Goal: Task Accomplishment & Management: Complete application form

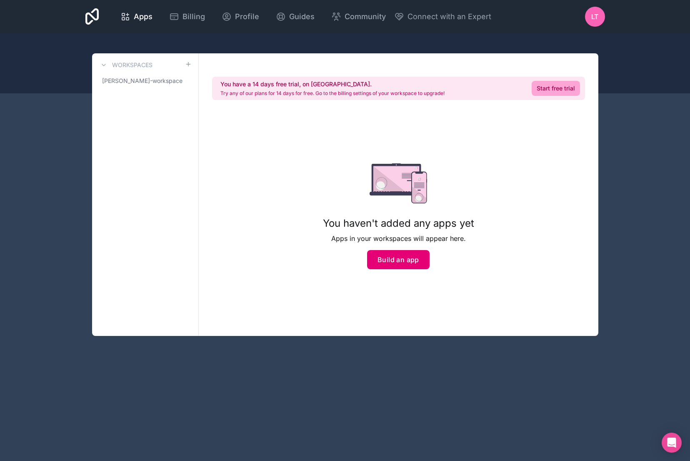
click at [395, 266] on button "Build an app" at bounding box center [398, 259] width 63 height 19
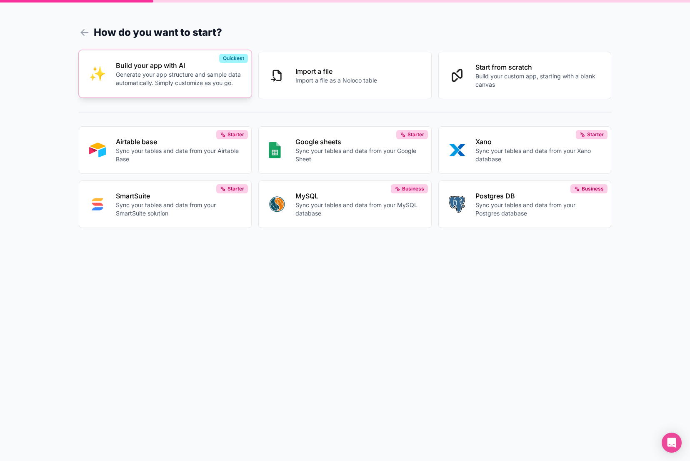
click at [166, 70] on div "Build your app with AI Generate your app structure and sample data automaticall…" at bounding box center [179, 73] width 126 height 27
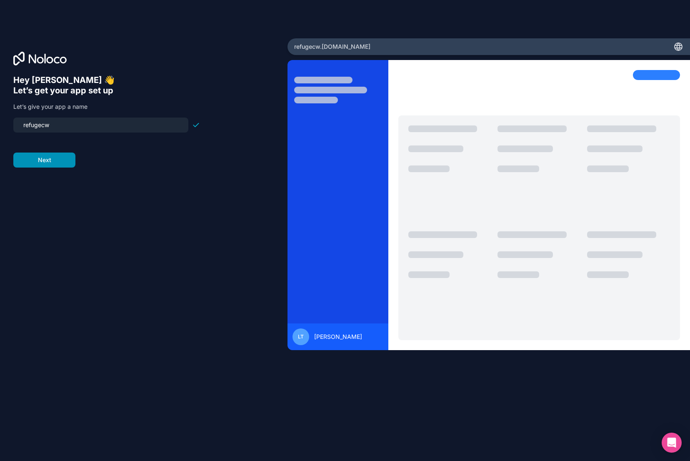
type input "refugecw"
click at [50, 163] on button "Next" at bounding box center [44, 160] width 62 height 15
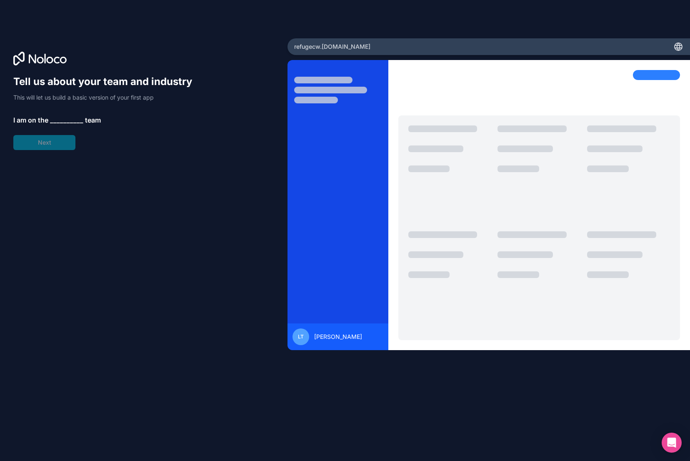
click at [55, 121] on span "__________" at bounding box center [66, 120] width 33 height 10
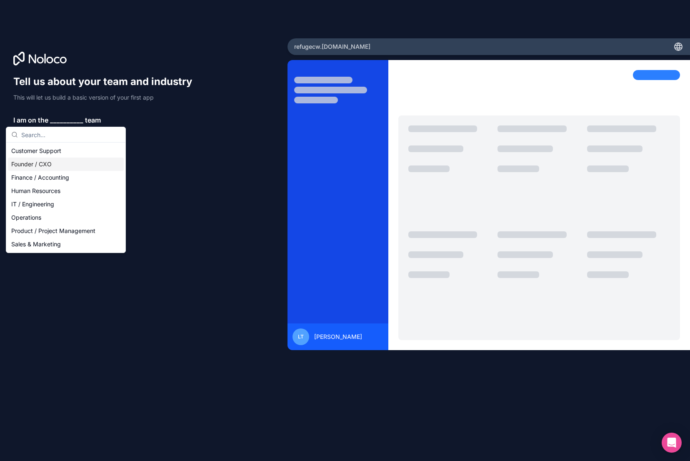
click at [41, 166] on div "Founder / CXO" at bounding box center [66, 164] width 116 height 13
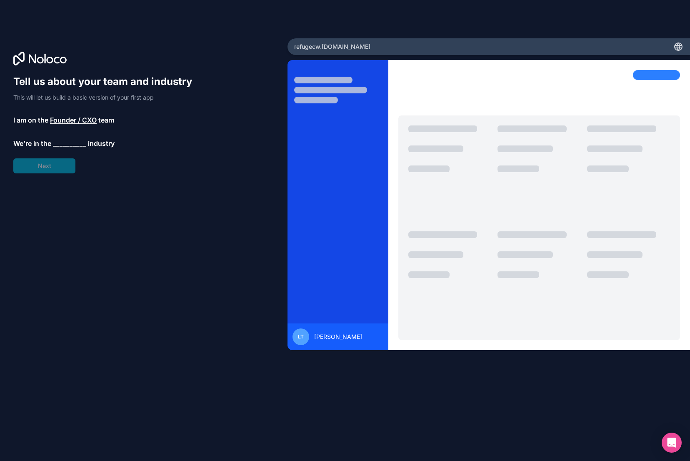
click at [75, 136] on div "Tell us about your team and industry This will let us build a basic version of …" at bounding box center [106, 124] width 187 height 98
click at [70, 141] on span "__________" at bounding box center [69, 143] width 33 height 10
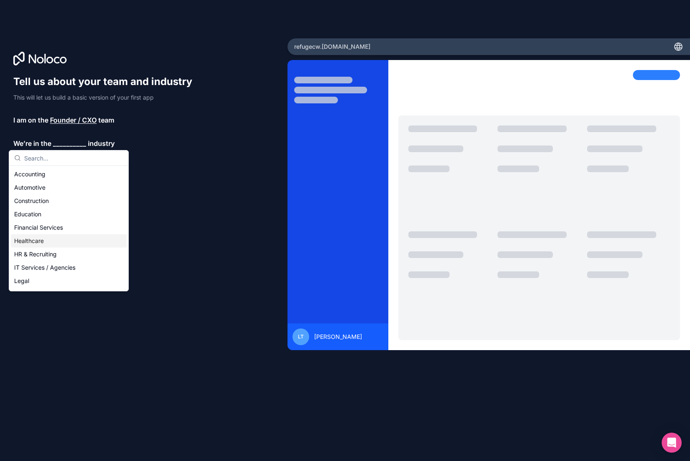
click at [49, 240] on div "Healthcare" at bounding box center [69, 240] width 116 height 13
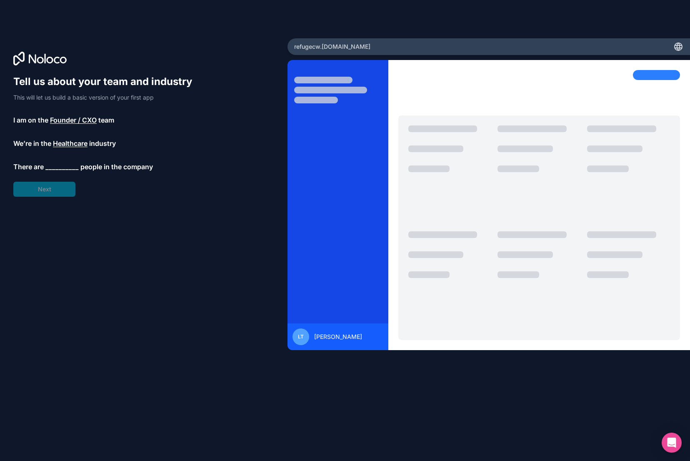
click at [54, 169] on span "__________" at bounding box center [61, 167] width 33 height 10
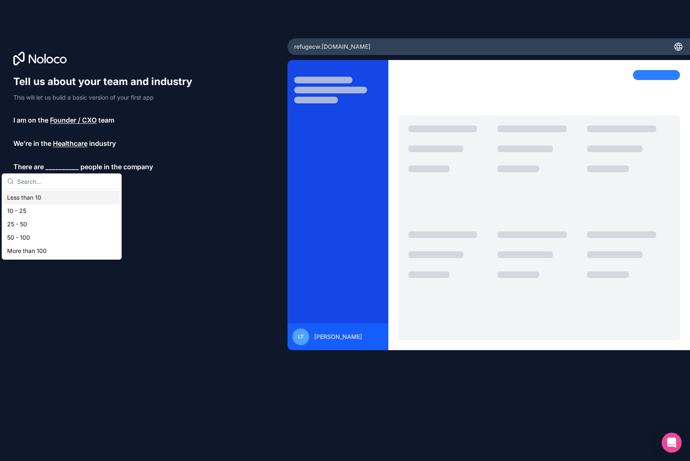
click at [40, 198] on div "Less than 10" at bounding box center [62, 197] width 116 height 13
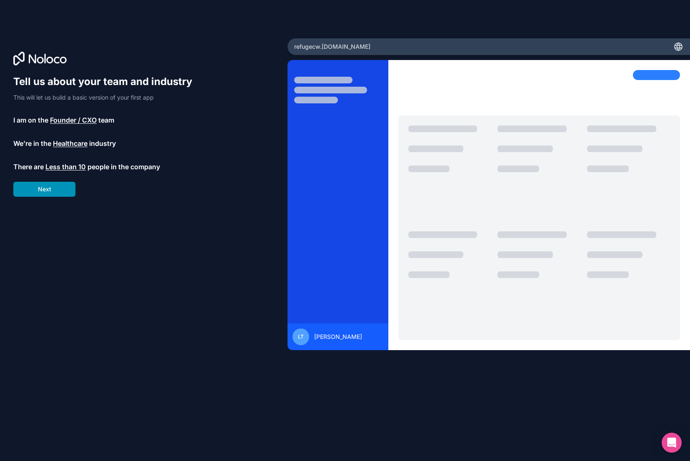
click at [44, 190] on button "Next" at bounding box center [44, 189] width 62 height 15
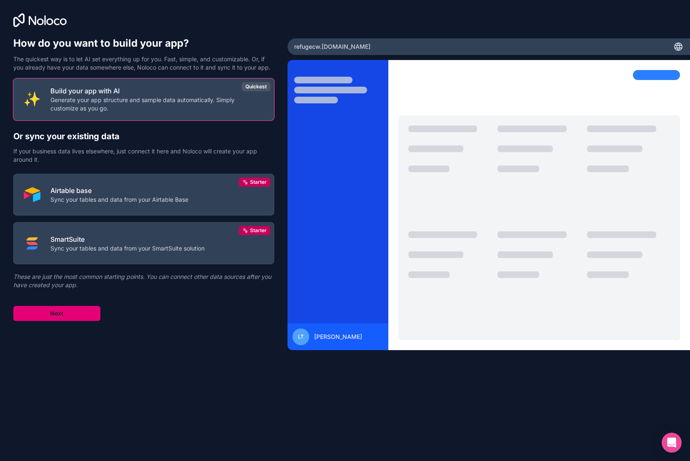
click at [60, 314] on button "Next" at bounding box center [56, 313] width 87 height 15
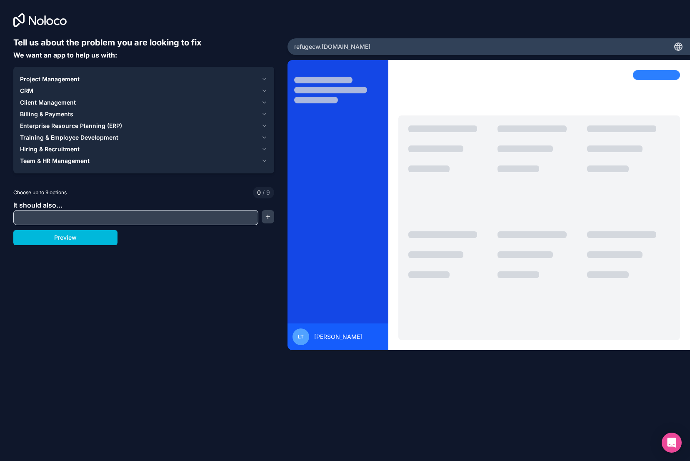
click at [264, 112] on icon "button" at bounding box center [264, 114] width 6 height 7
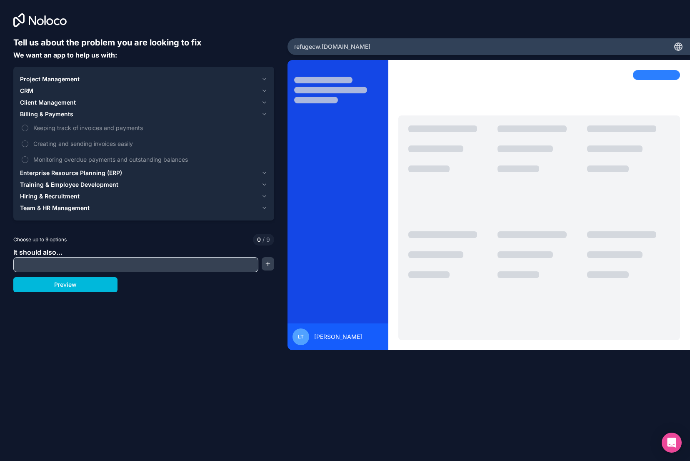
click at [265, 208] on icon "button" at bounding box center [264, 208] width 3 height 2
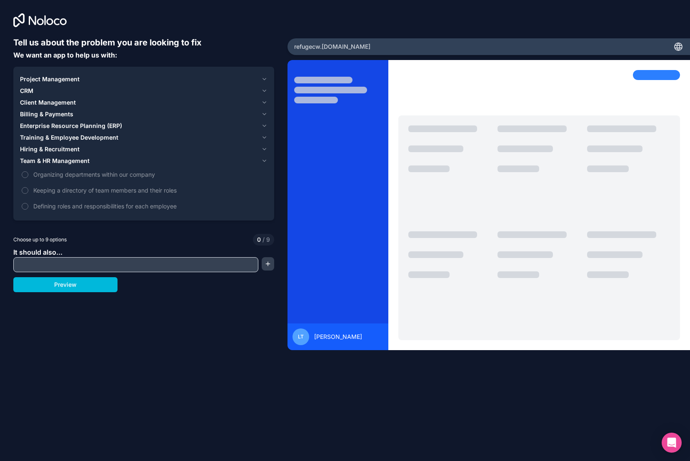
click at [263, 148] on icon "button" at bounding box center [264, 149] width 6 height 7
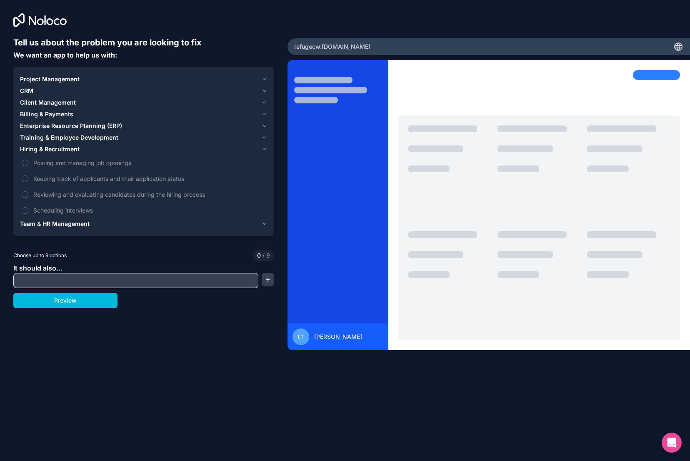
click at [265, 111] on icon "button" at bounding box center [264, 114] width 6 height 7
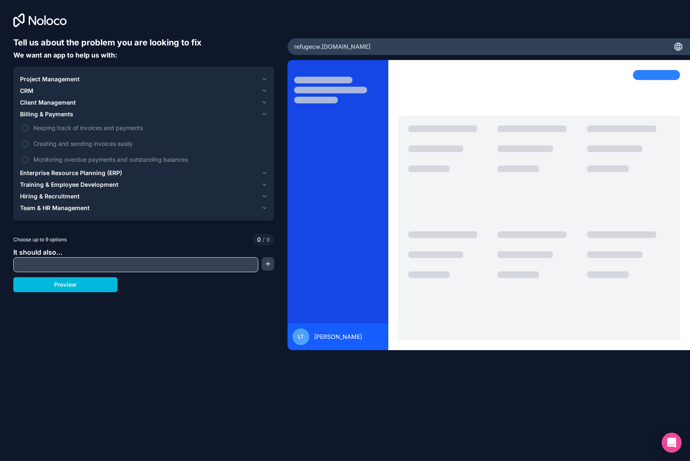
click at [265, 101] on icon "button" at bounding box center [264, 102] width 6 height 7
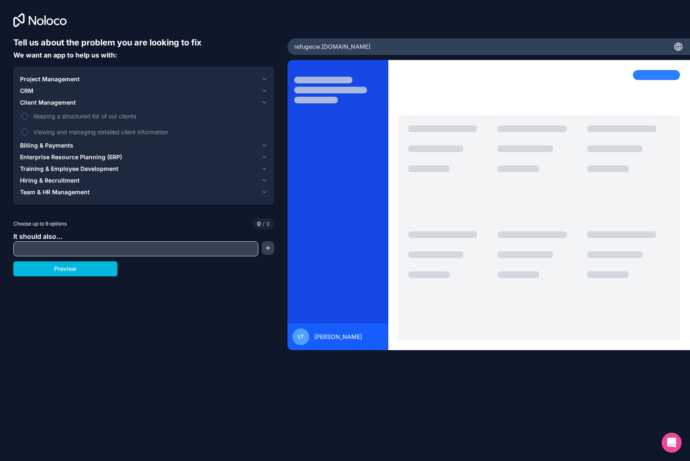
click at [264, 77] on icon "button" at bounding box center [264, 79] width 6 height 7
